Goal: Task Accomplishment & Management: Complete application form

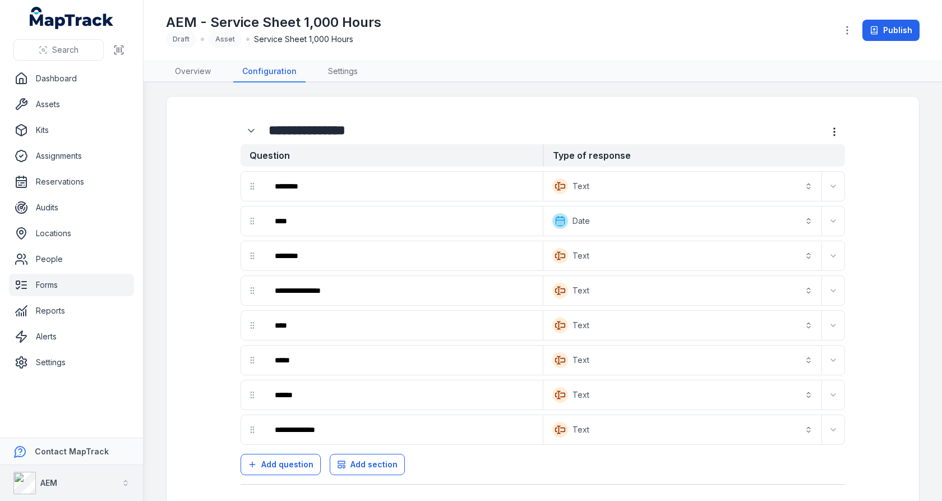
click at [62, 485] on button "AEM" at bounding box center [71, 483] width 143 height 36
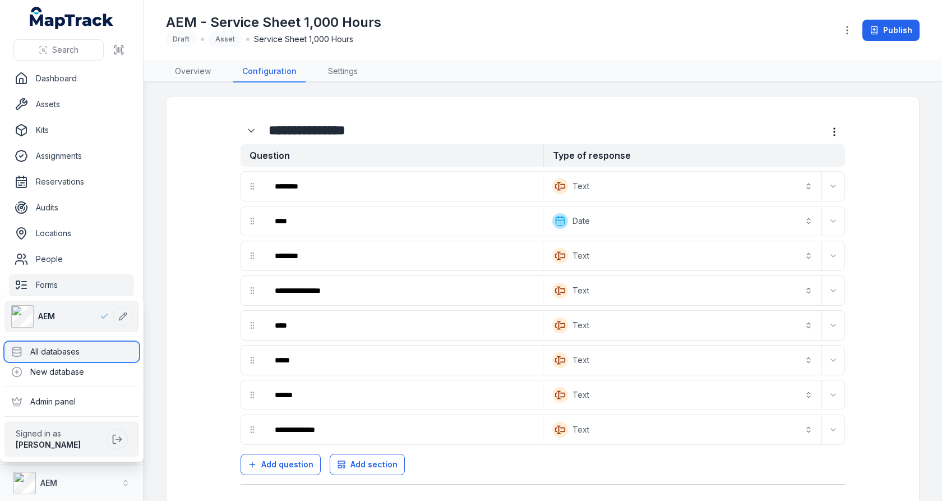
click at [97, 356] on div "All databases" at bounding box center [71, 352] width 135 height 20
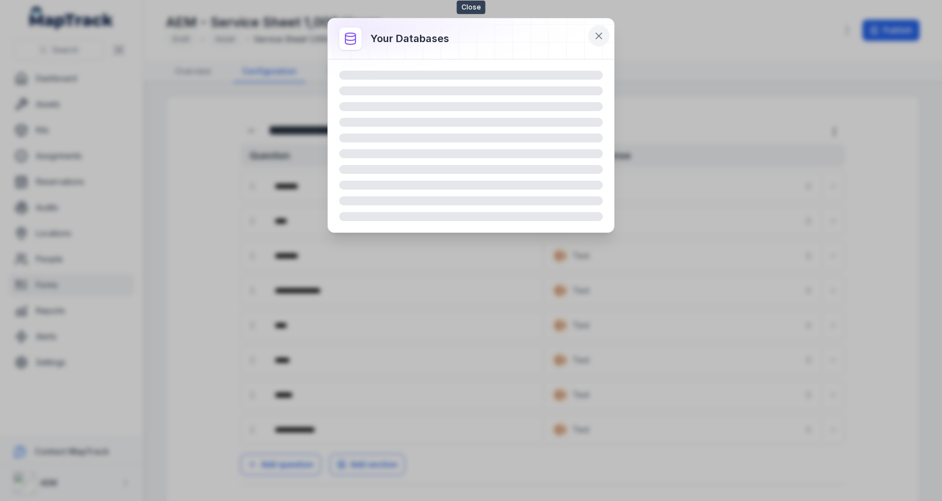
click at [599, 26] on button at bounding box center [598, 35] width 21 height 21
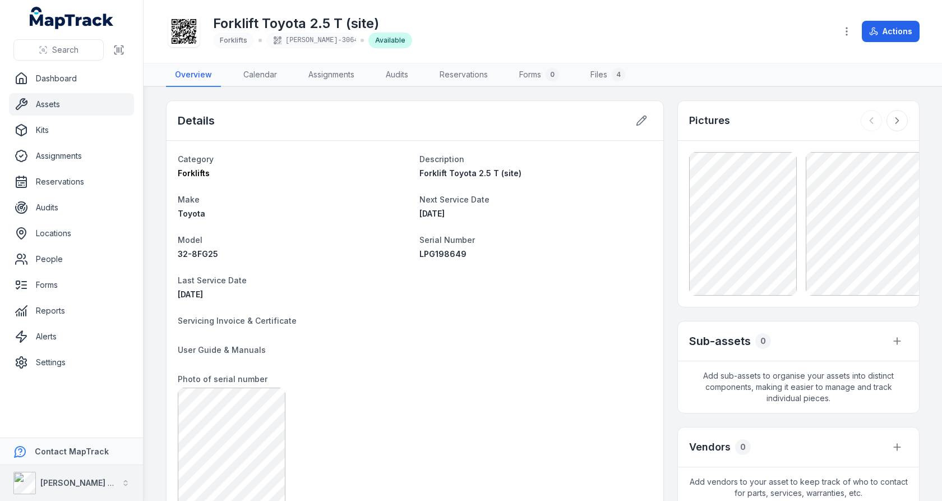
click at [63, 482] on strong "[PERSON_NAME] Air" at bounding box center [79, 483] width 78 height 10
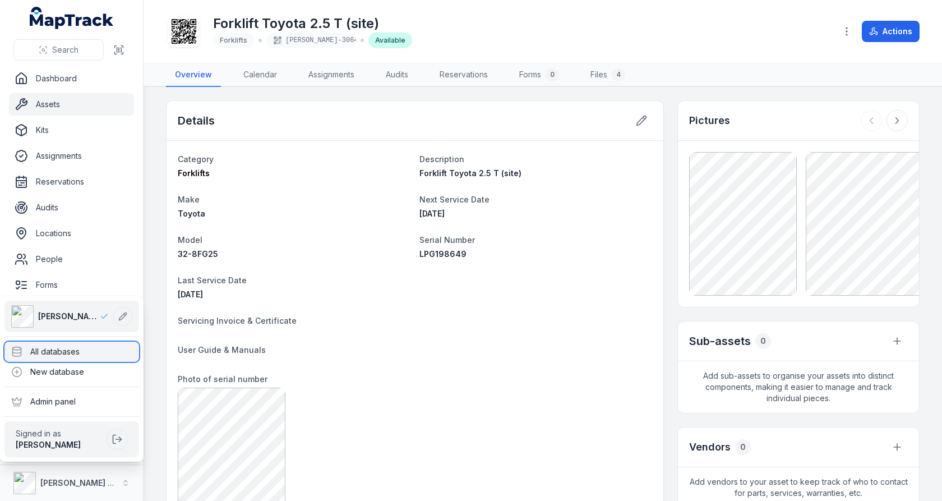
click at [80, 346] on div "All databases" at bounding box center [71, 352] width 135 height 20
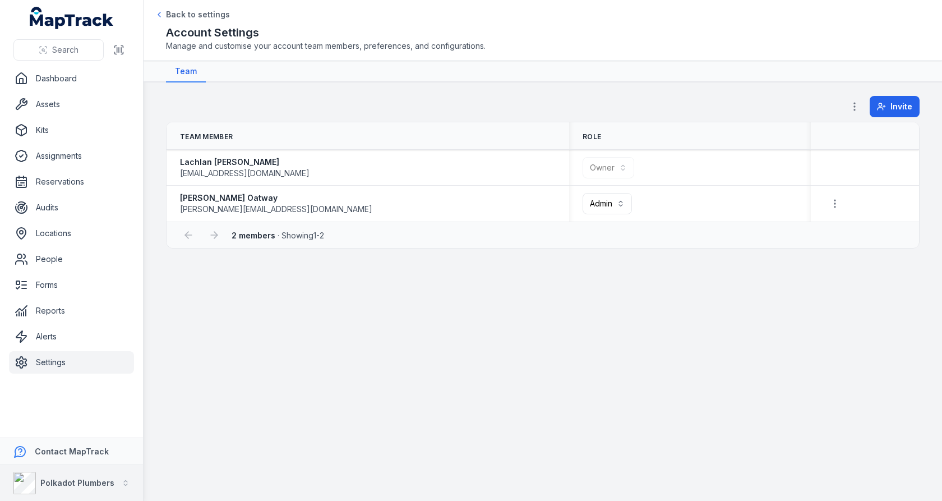
click at [75, 467] on button "Polkadot Plumbers" at bounding box center [71, 483] width 143 height 36
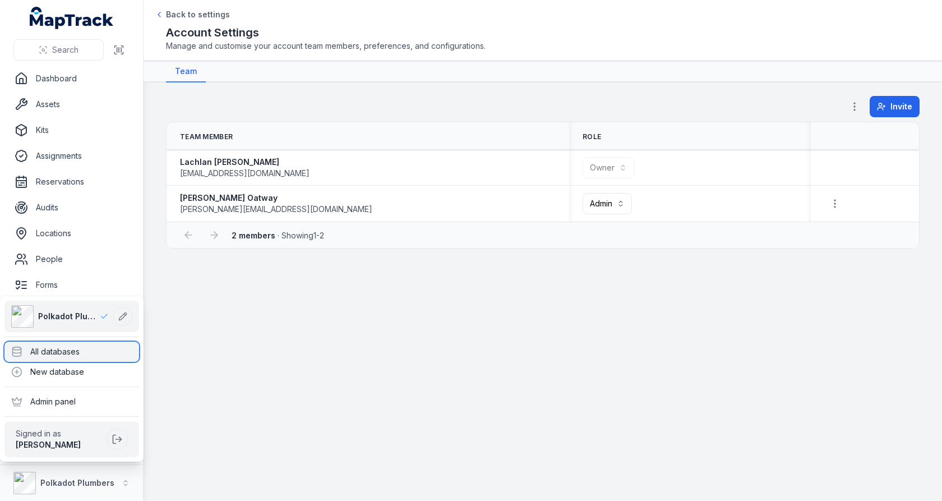
click at [89, 356] on div "All databases" at bounding box center [71, 352] width 135 height 20
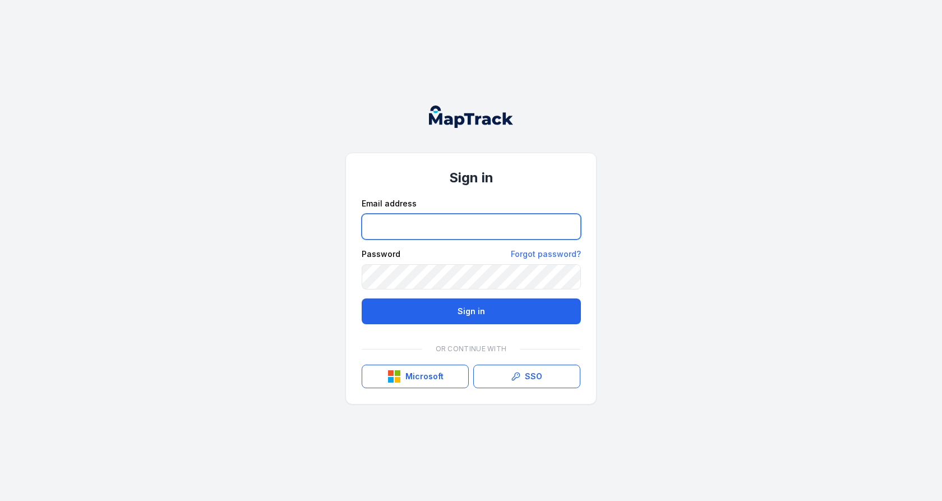
click at [414, 223] on input "email" at bounding box center [471, 227] width 219 height 26
click at [447, 233] on input "email" at bounding box center [471, 227] width 219 height 26
type input "**********"
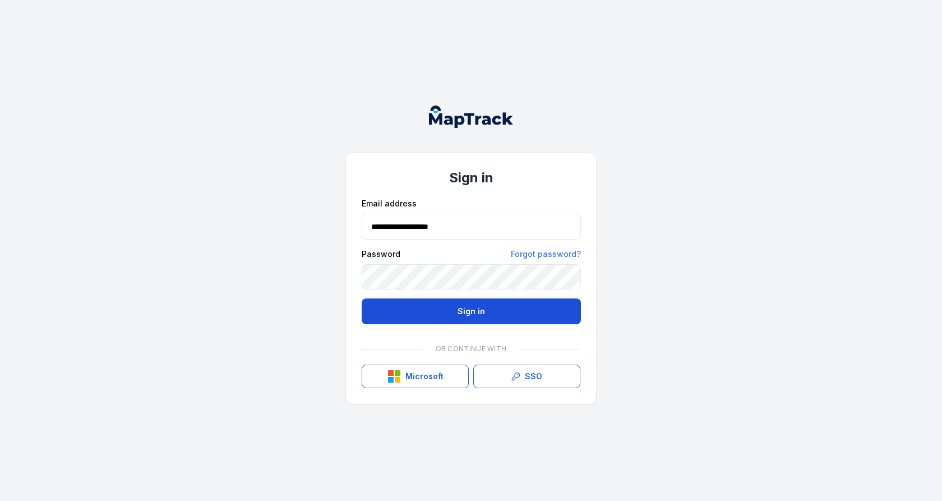
click at [396, 310] on button "Sign in" at bounding box center [471, 311] width 219 height 26
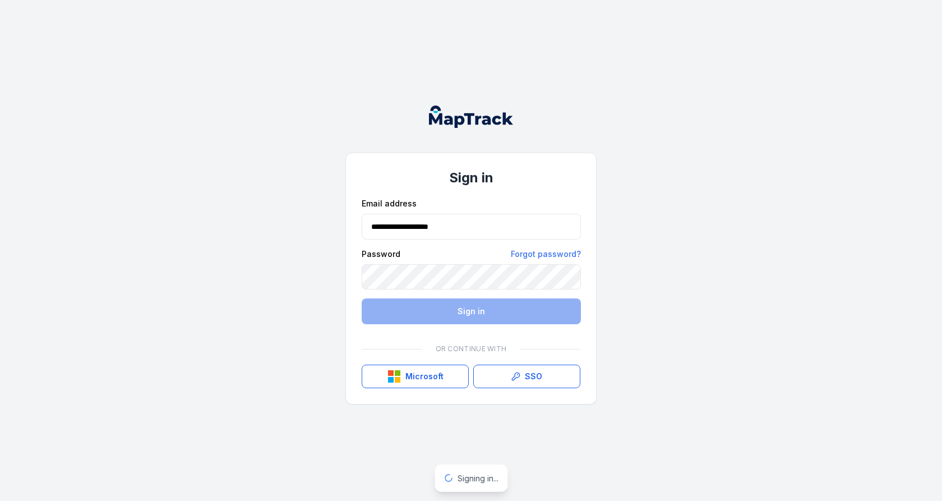
click at [283, 248] on div "**********" at bounding box center [471, 250] width 942 height 501
